Goal: Task Accomplishment & Management: Manage account settings

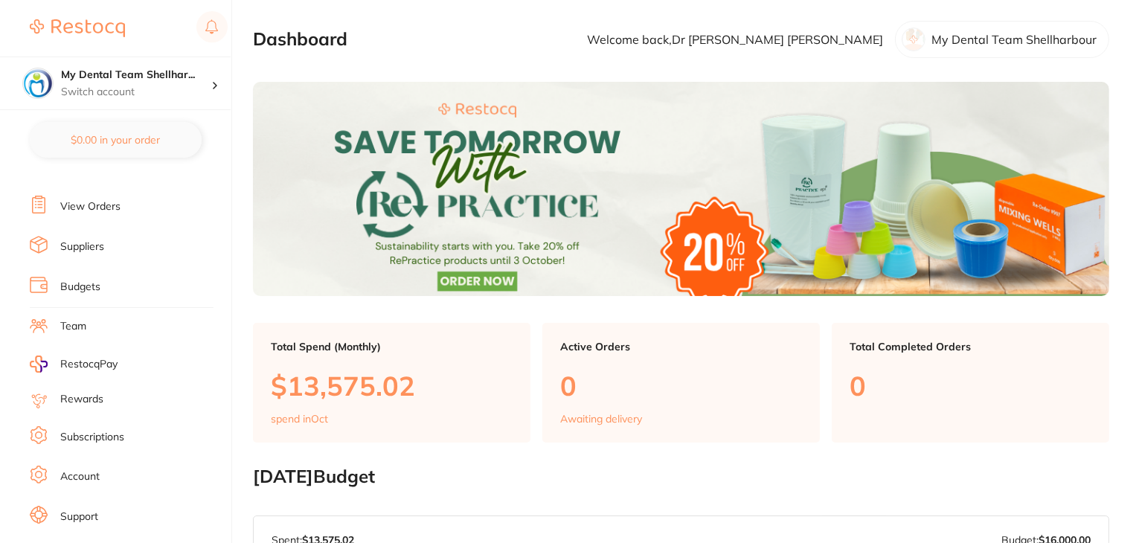
scroll to position [149, 0]
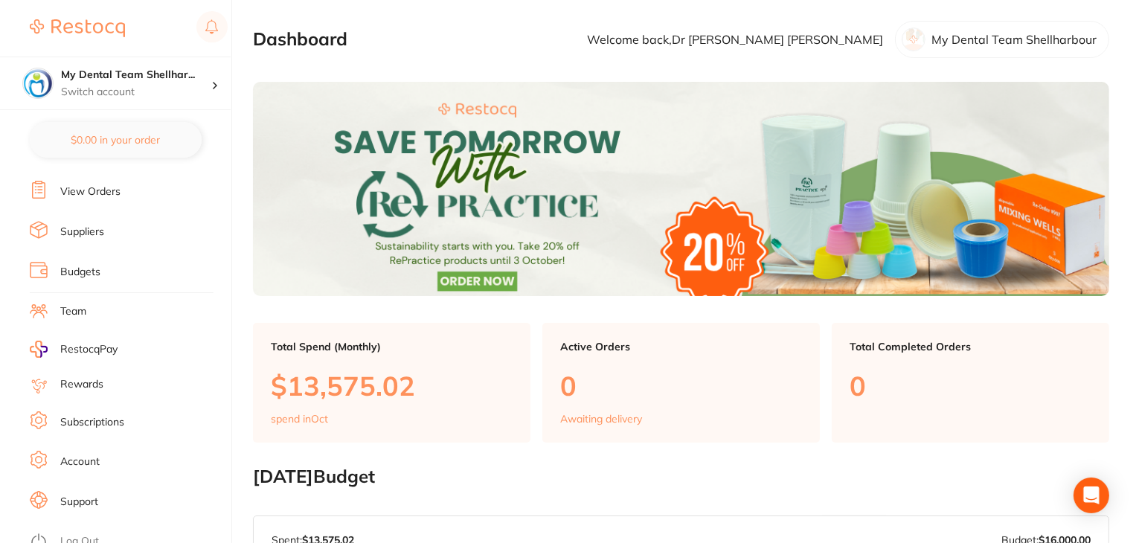
click at [86, 188] on link "View Orders" at bounding box center [90, 192] width 60 height 15
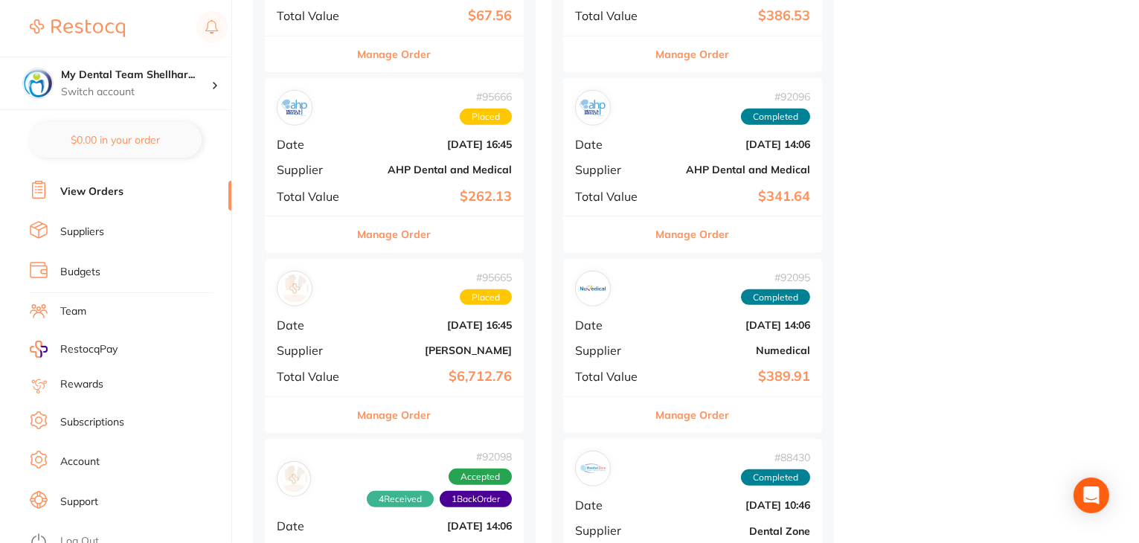
scroll to position [1860, 0]
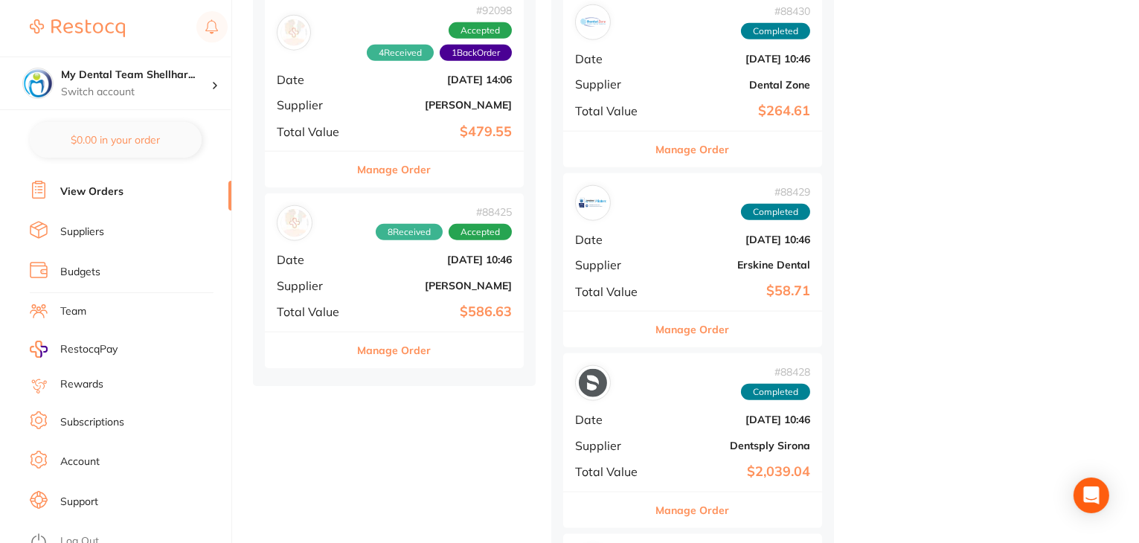
click at [402, 304] on b "$586.63" at bounding box center [437, 312] width 149 height 16
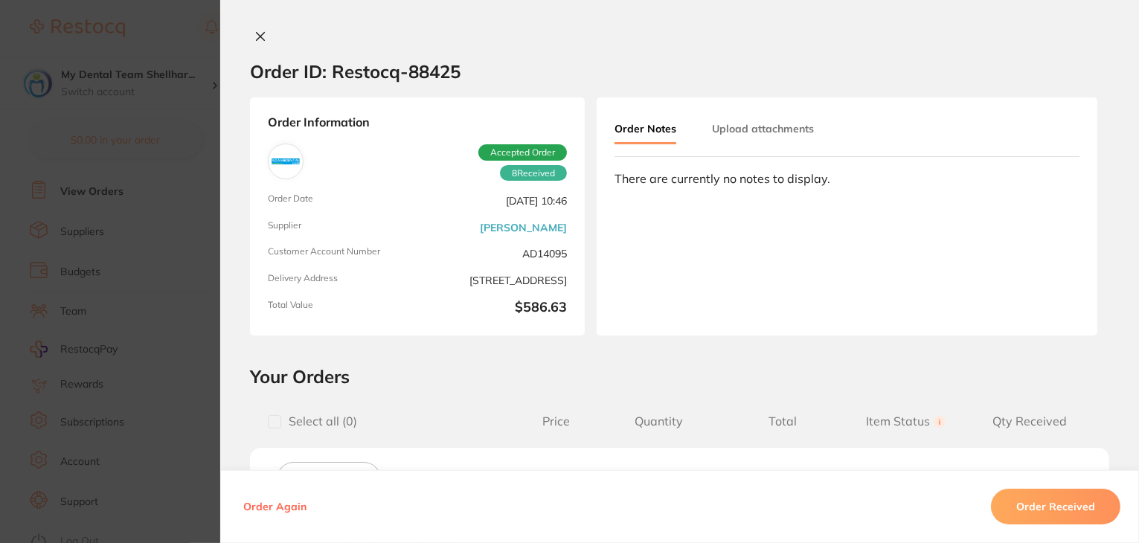
click at [267, 34] on div at bounding box center [679, 38] width 919 height 16
click at [257, 35] on icon at bounding box center [261, 37] width 8 height 8
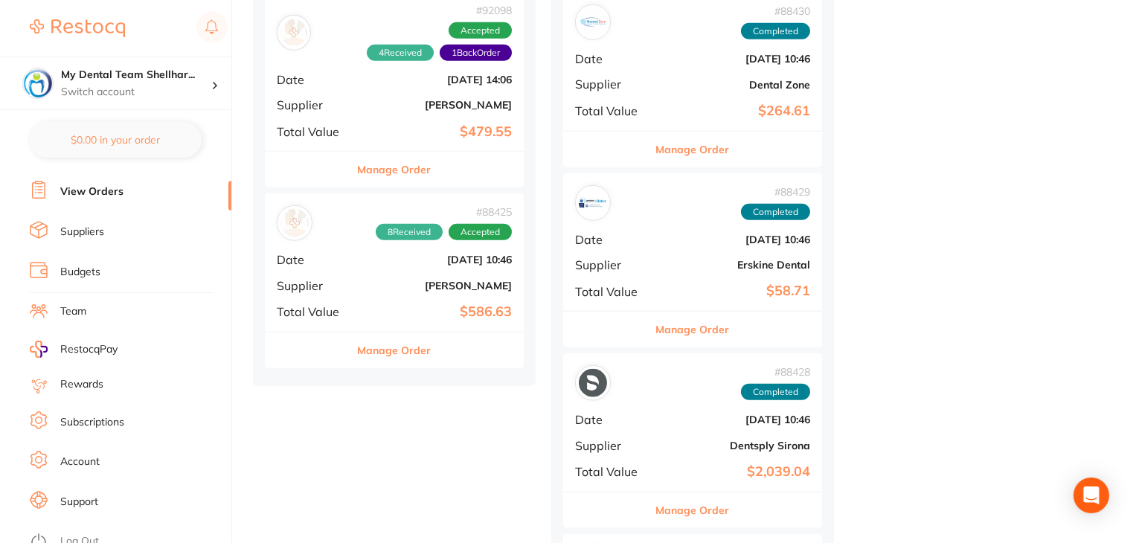
scroll to position [150, 0]
click at [80, 534] on link "Log Out" at bounding box center [79, 541] width 39 height 15
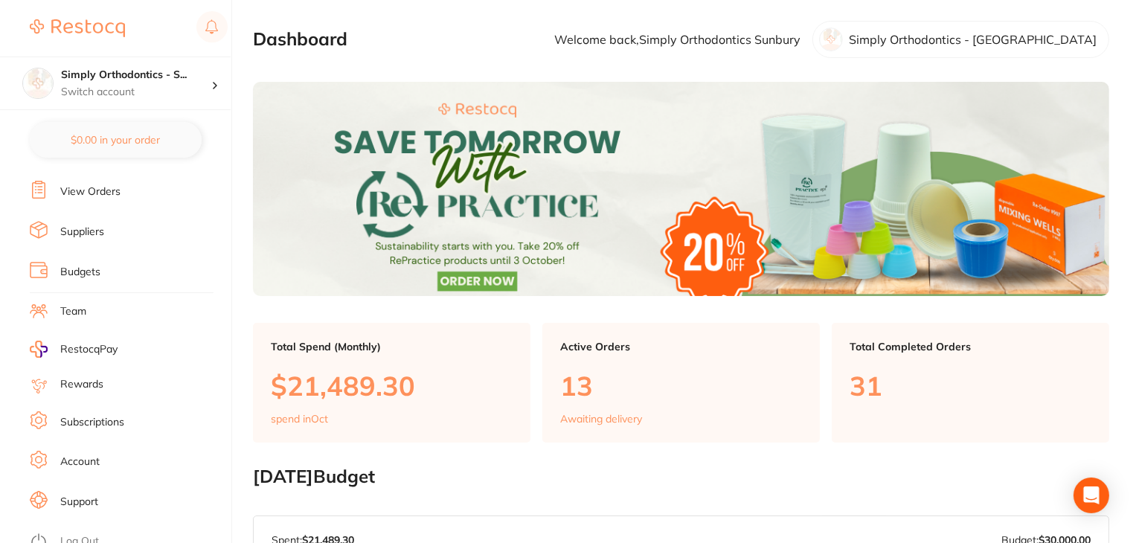
scroll to position [150, 0]
click at [79, 534] on link "Log Out" at bounding box center [79, 541] width 39 height 15
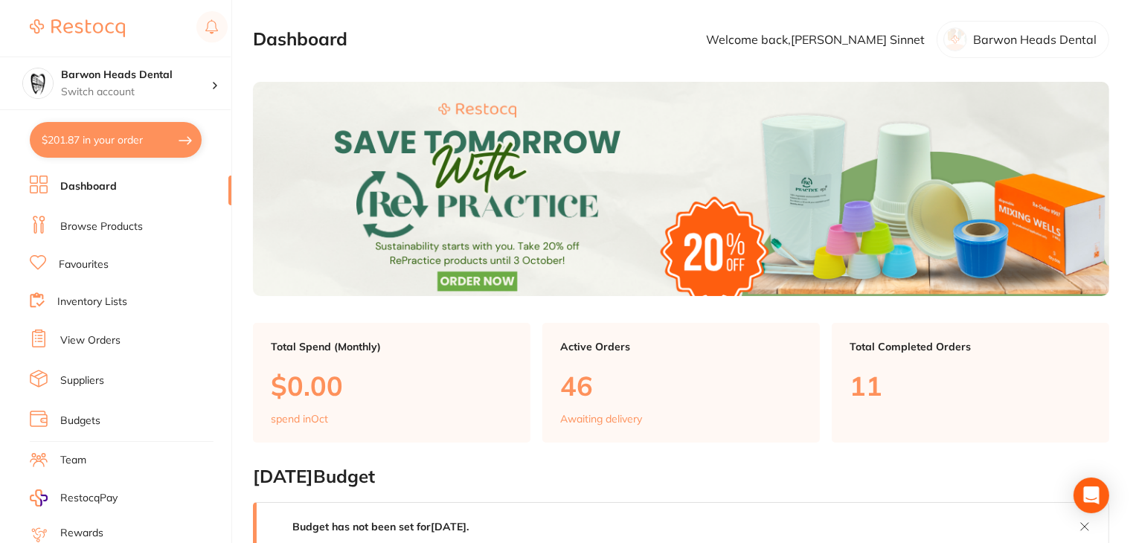
scroll to position [150, 0]
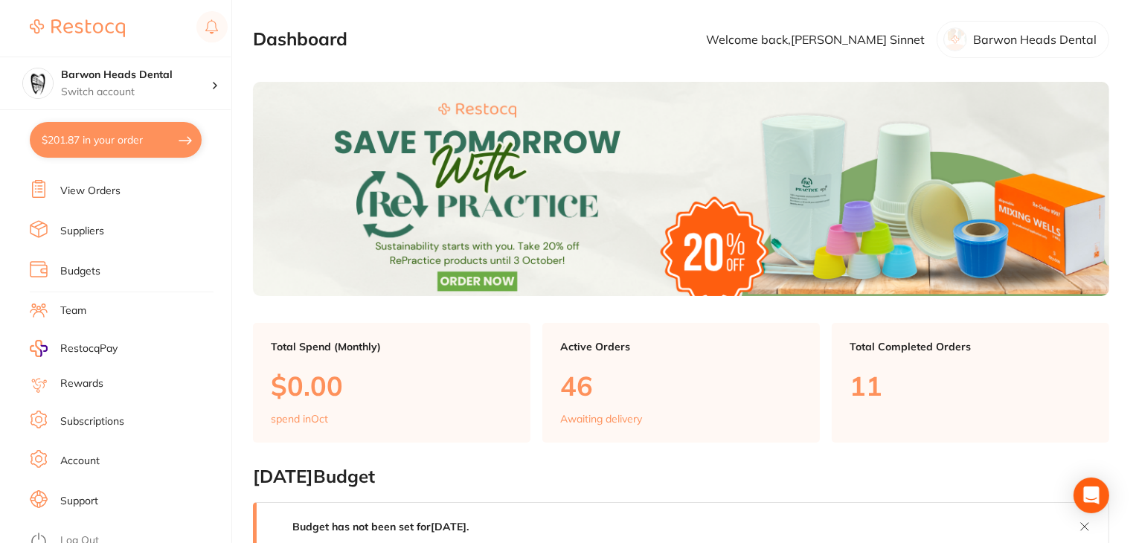
click at [80, 269] on link "Budgets" at bounding box center [80, 271] width 40 height 15
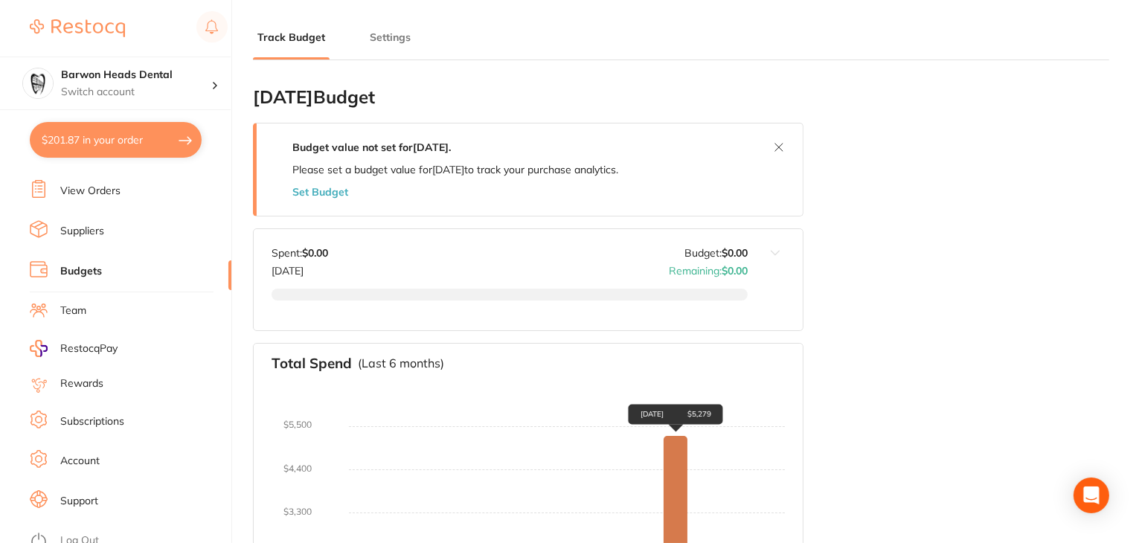
scroll to position [149, 0]
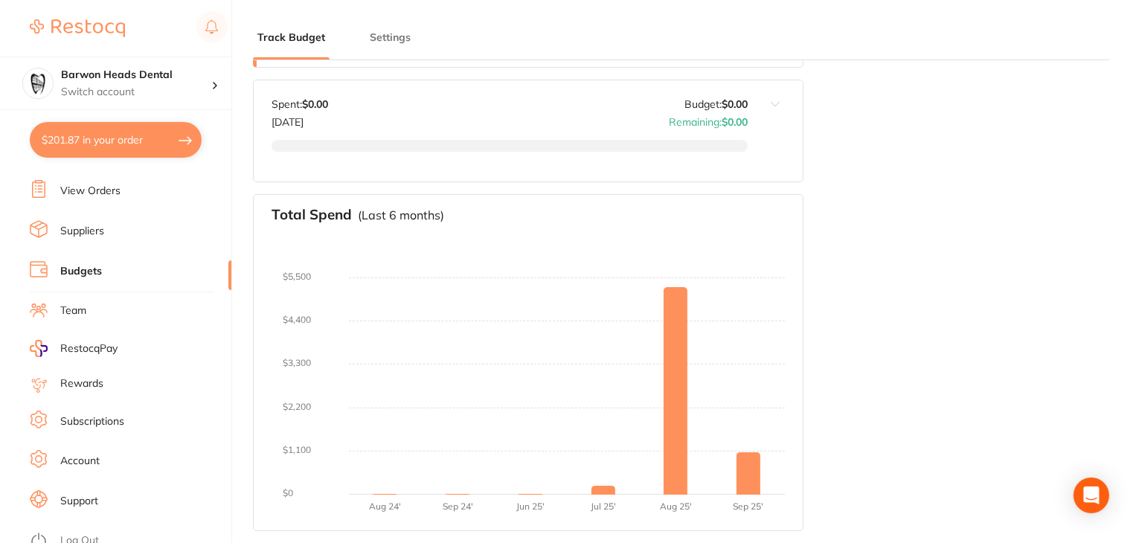
click at [83, 534] on link "Log Out" at bounding box center [79, 541] width 39 height 15
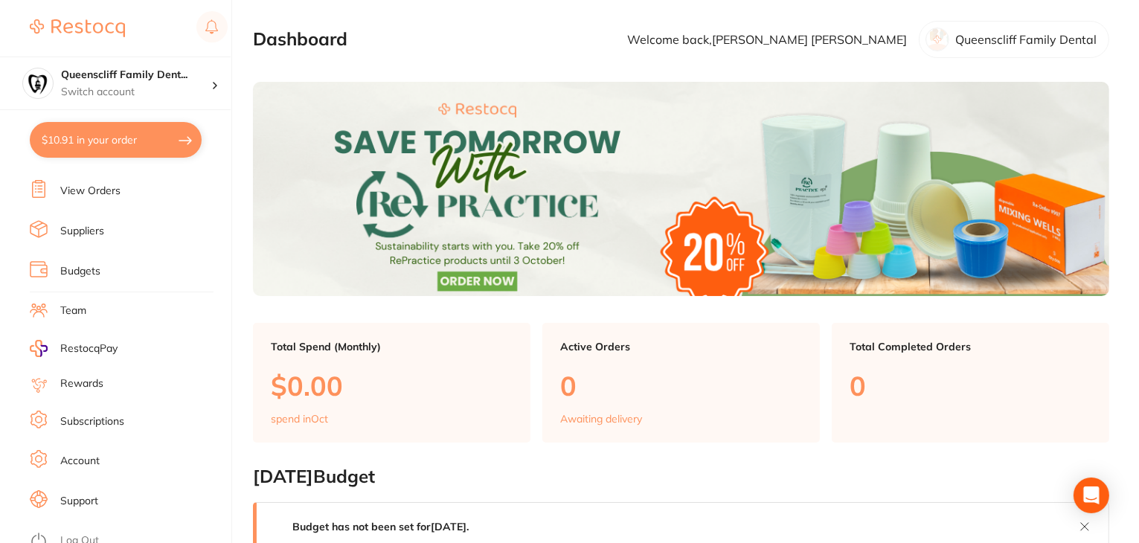
click at [98, 417] on link "Subscriptions" at bounding box center [92, 422] width 64 height 15
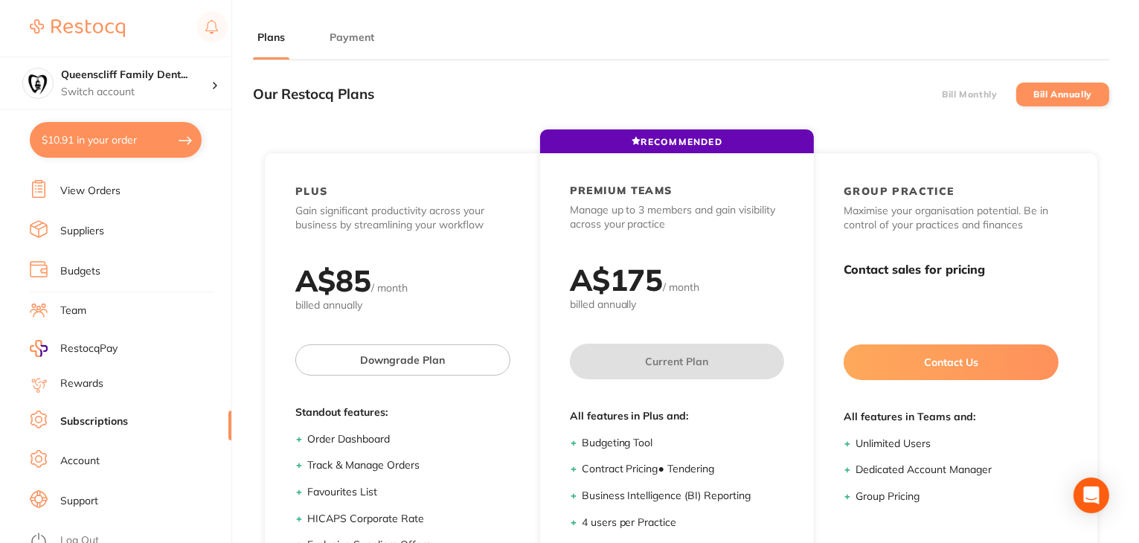
click at [330, 35] on button "Payment" at bounding box center [352, 38] width 54 height 14
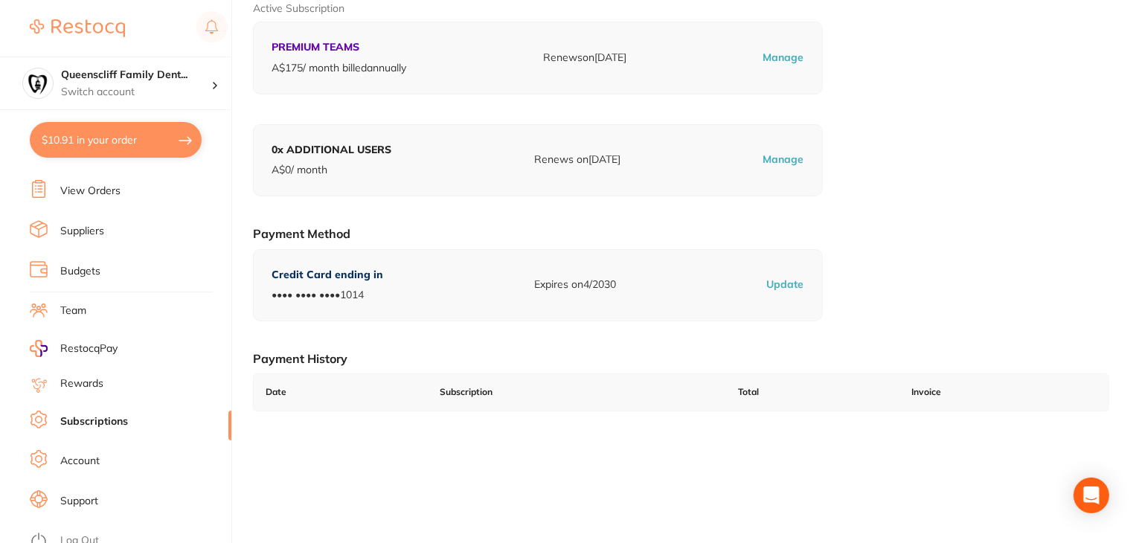
scroll to position [205, 0]
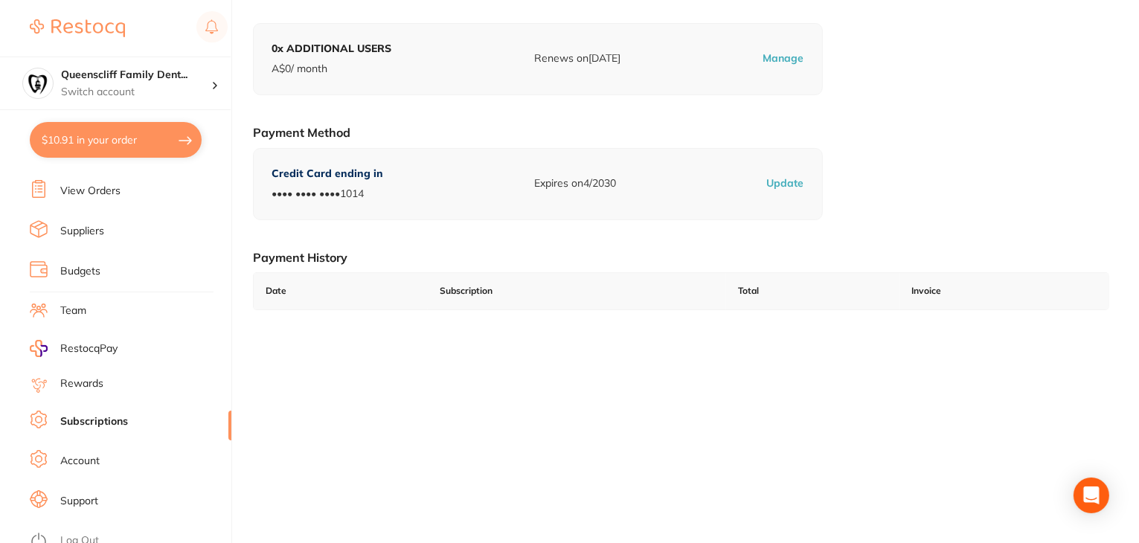
click at [86, 534] on link "Log Out" at bounding box center [79, 541] width 39 height 15
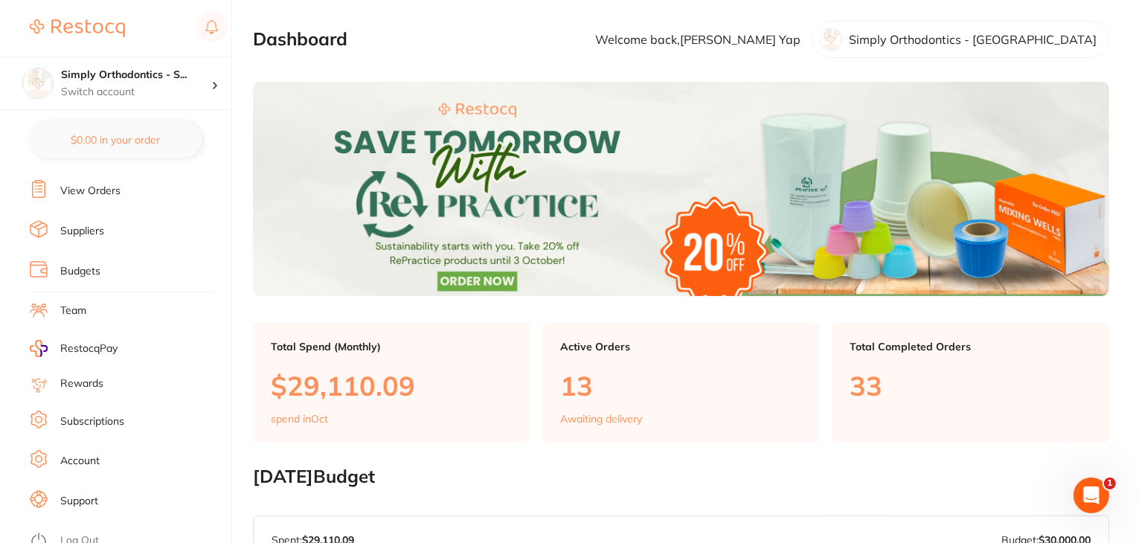
click at [92, 534] on link "Log Out" at bounding box center [79, 541] width 39 height 15
